Goal: Use online tool/utility: Utilize a website feature to perform a specific function

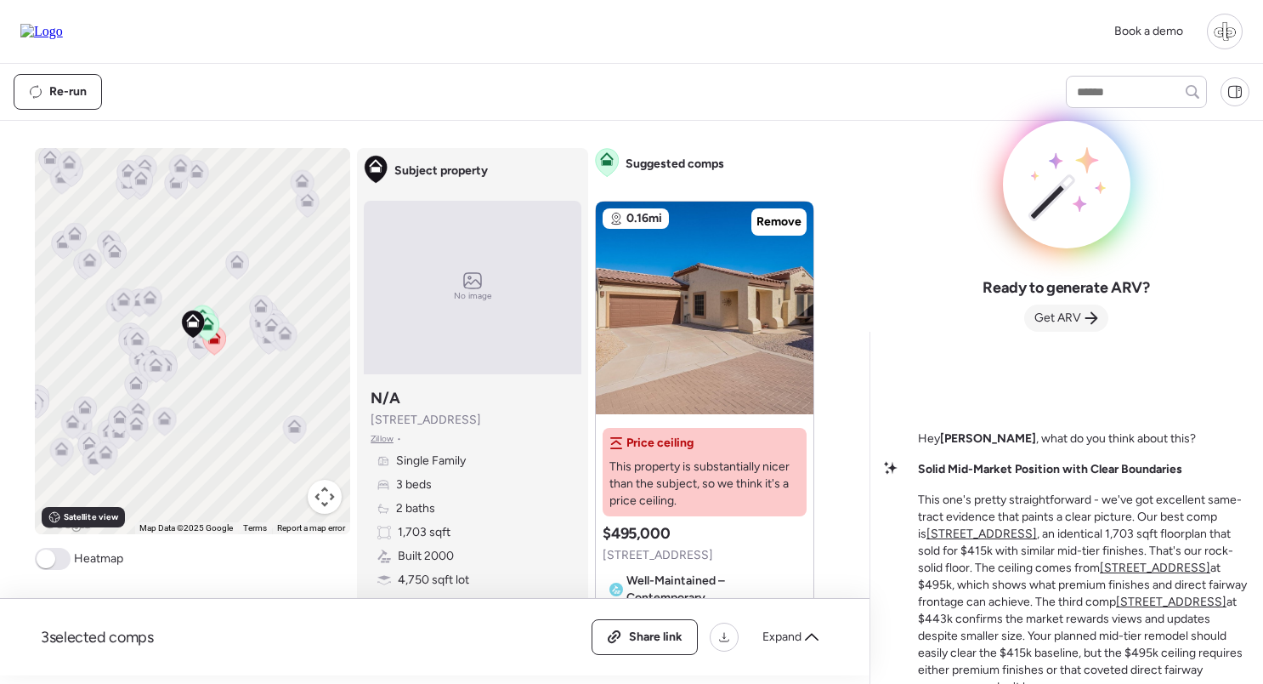
click at [1056, 317] on span "Get ARV" at bounding box center [1058, 317] width 47 height 17
click at [1078, 317] on span "Get ARV" at bounding box center [1058, 317] width 47 height 17
click at [1078, 389] on div "Hey Liam , what do you think about this? Solid Mid-Market Position with Clear B…" at bounding box center [1067, 584] width 366 height 478
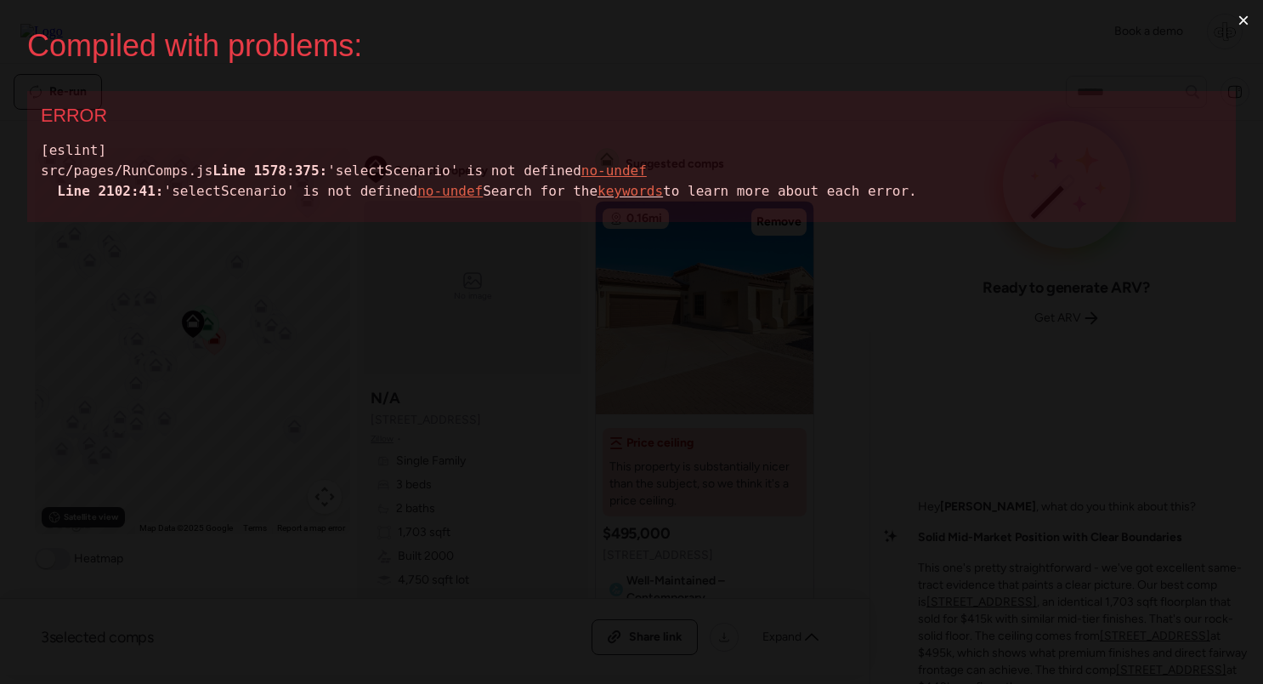
click at [248, 194] on div "[eslint] src/pages/RunComps.js Line 1578:375: 'selectScenario' is not defined n…" at bounding box center [632, 170] width 1182 height 61
copy div "selectScenario"
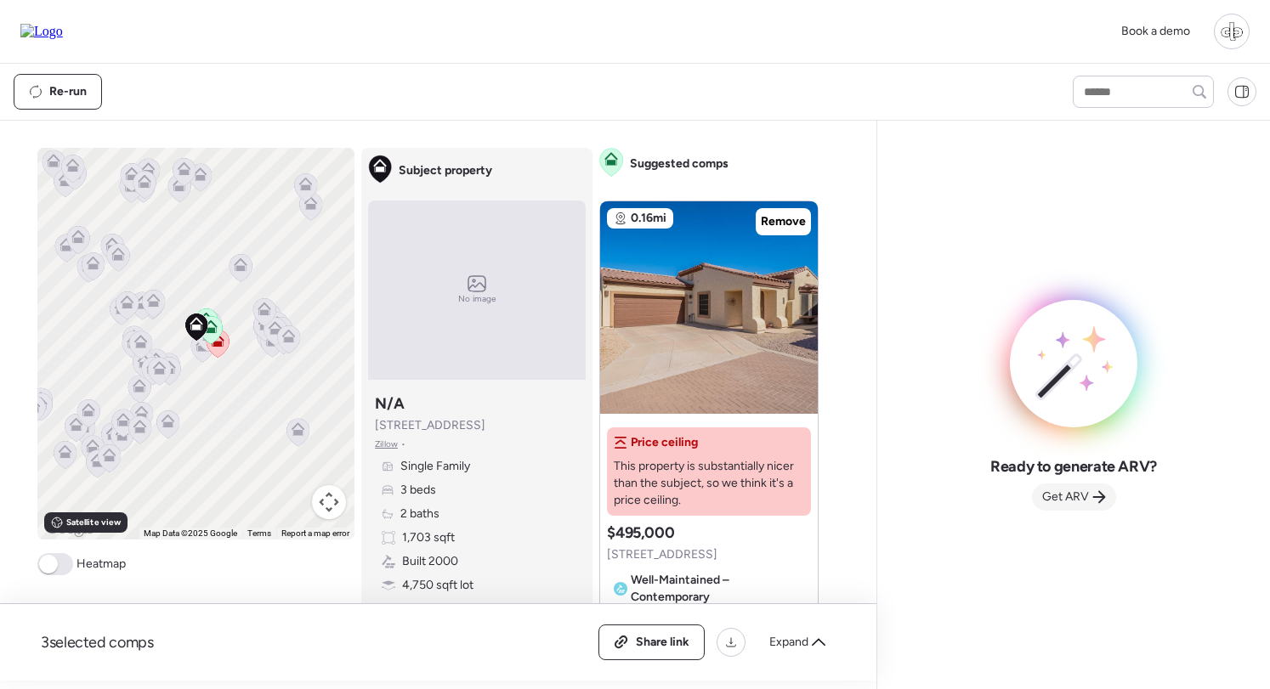
click at [1047, 499] on span "Get ARV" at bounding box center [1065, 497] width 47 height 17
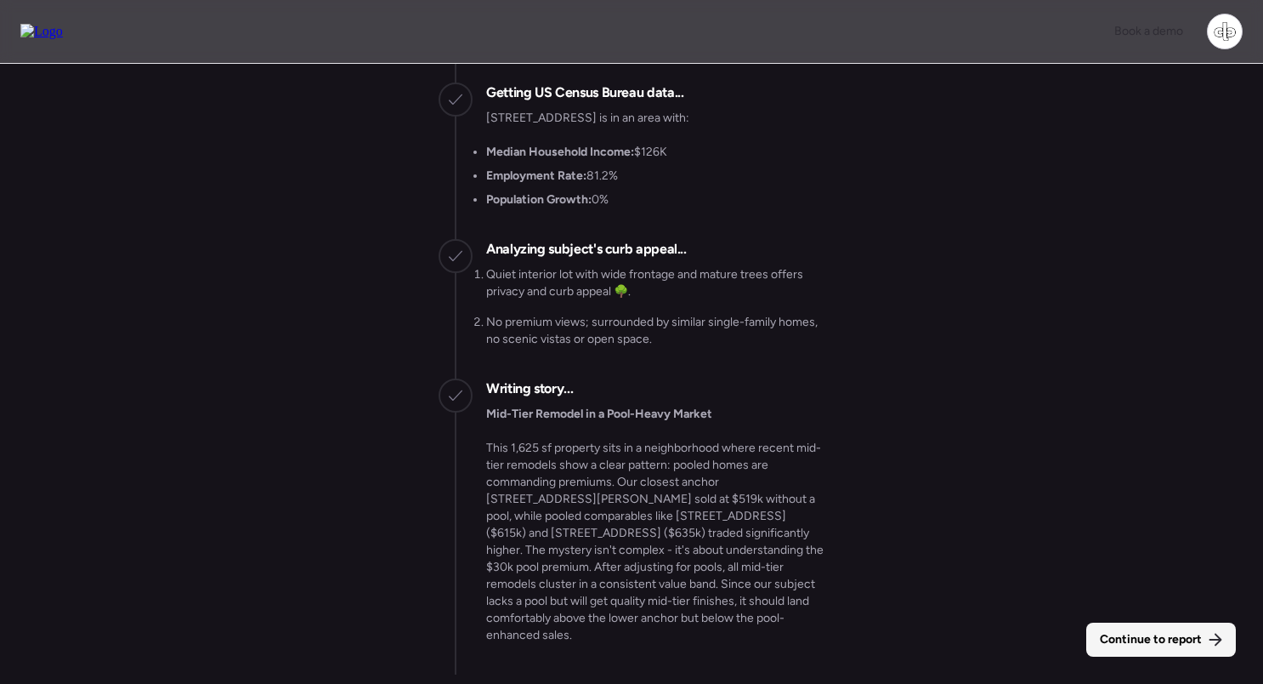
click at [1162, 645] on span "Continue to report" at bounding box center [1151, 639] width 102 height 17
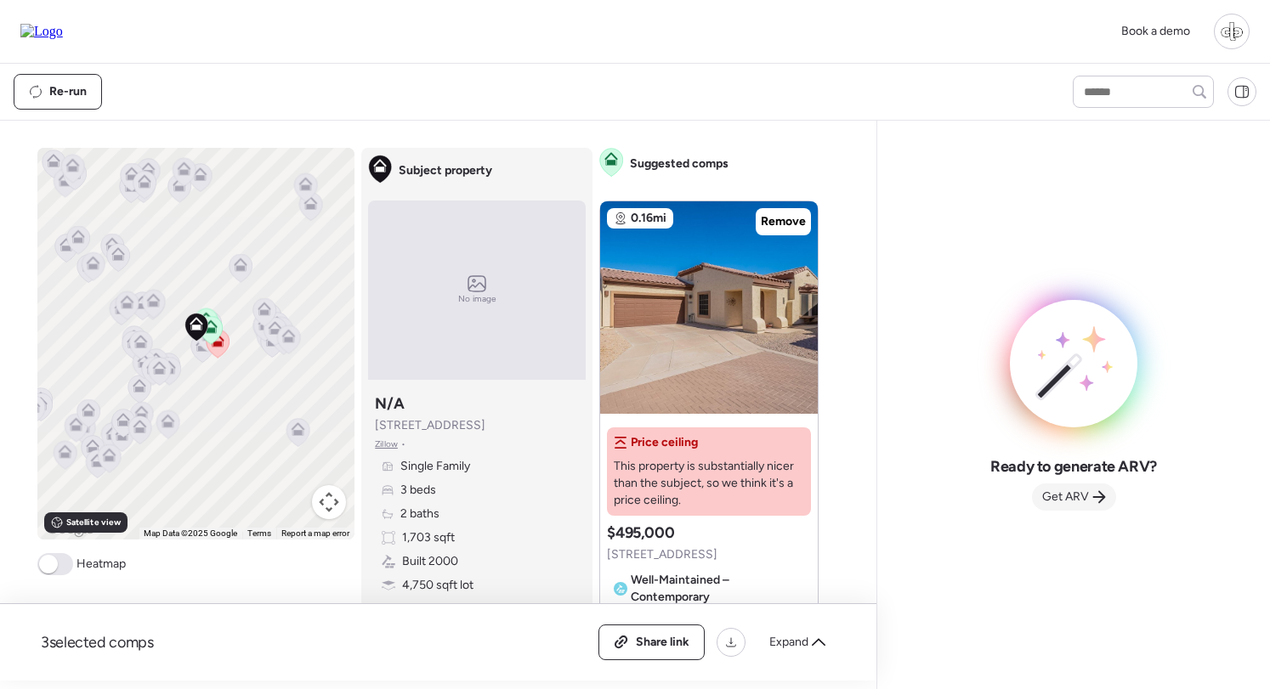
click at [1065, 496] on span "Get ARV" at bounding box center [1065, 497] width 47 height 17
click at [1087, 491] on span "Get ARV" at bounding box center [1065, 497] width 47 height 17
click at [1049, 490] on span "Get ARV" at bounding box center [1065, 497] width 47 height 17
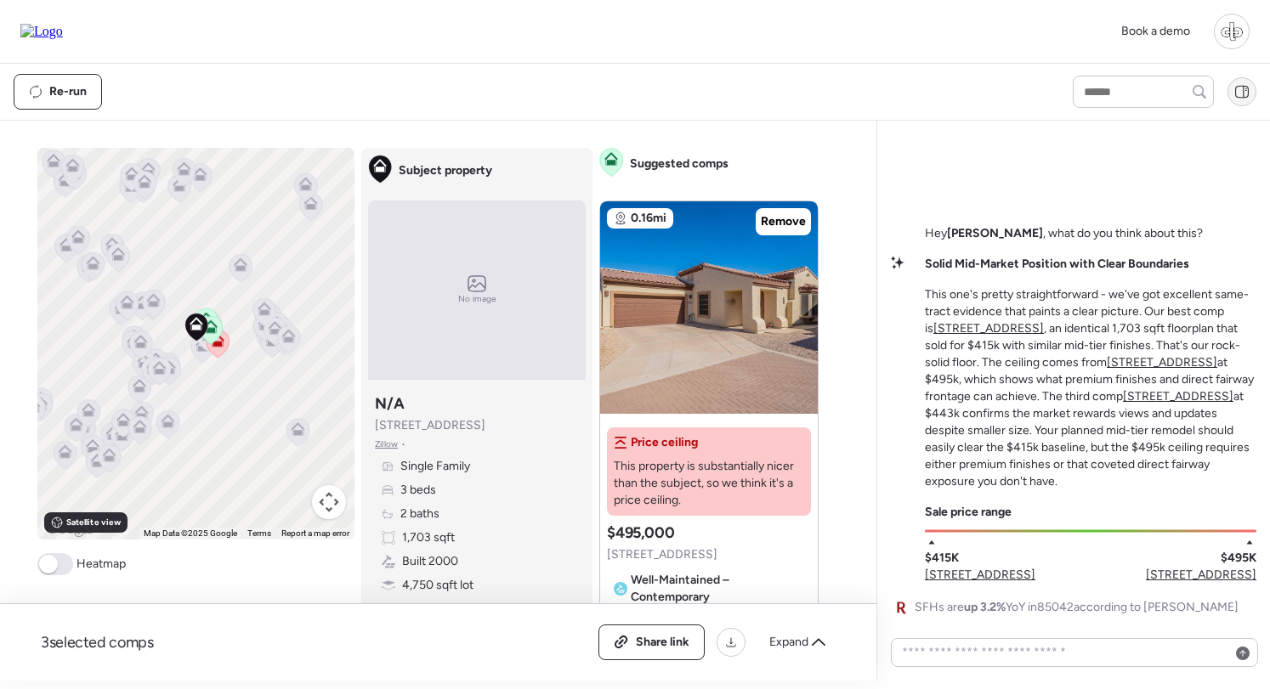
click at [1251, 94] on div at bounding box center [1242, 91] width 29 height 29
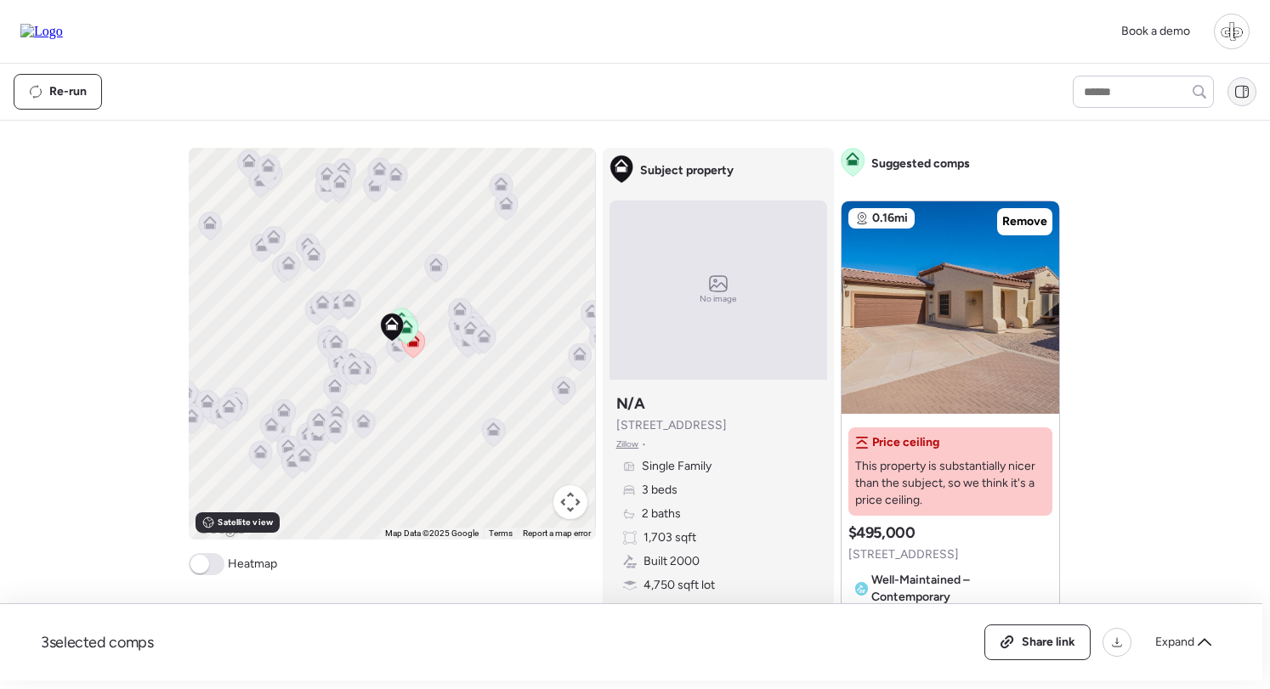
click at [1251, 91] on div at bounding box center [1242, 91] width 29 height 29
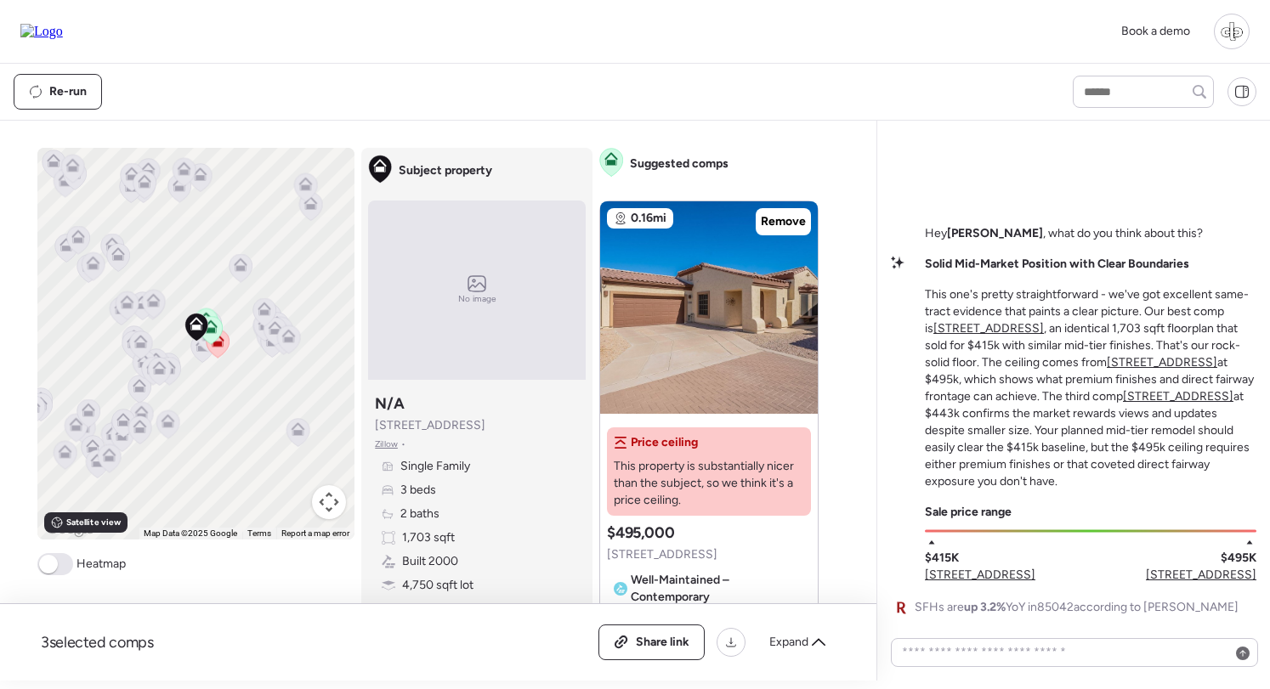
click at [1008, 285] on div "Solid Mid-Market Position with Clear Boundaries This one's pretty straightforwa…" at bounding box center [1091, 373] width 332 height 235
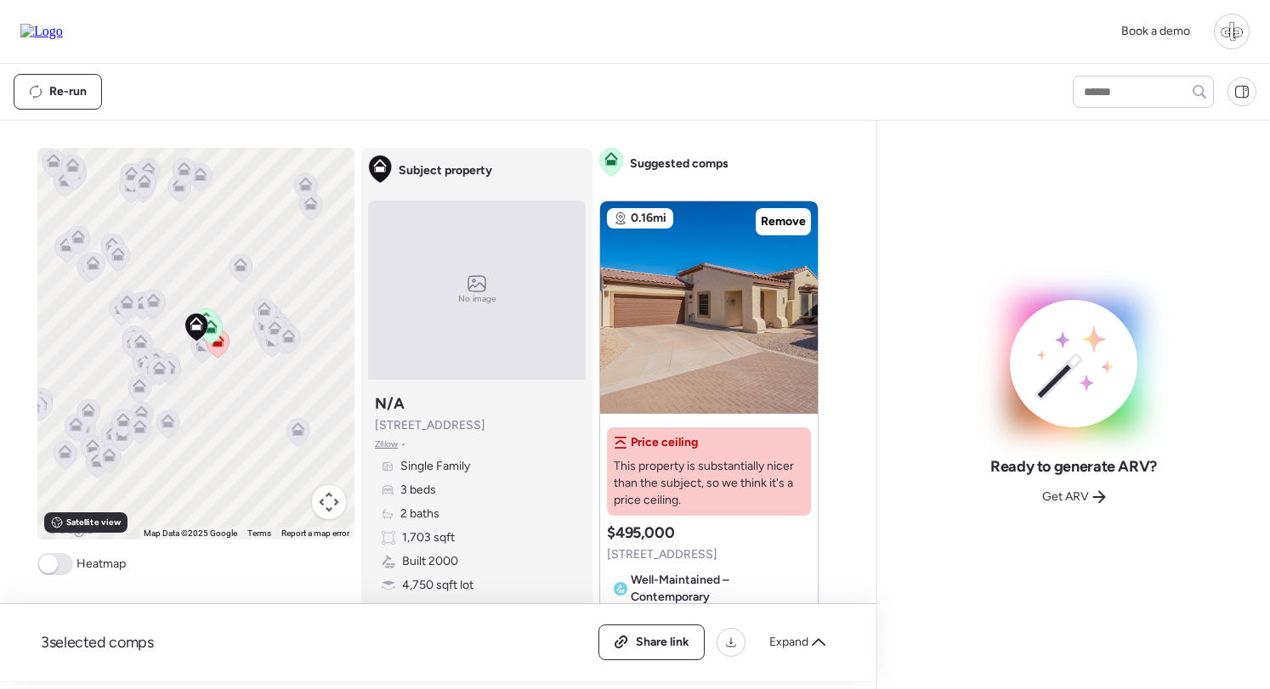
drag, startPoint x: 1076, startPoint y: 423, endPoint x: 1033, endPoint y: 306, distance: 124.3
